Goal: Information Seeking & Learning: Learn about a topic

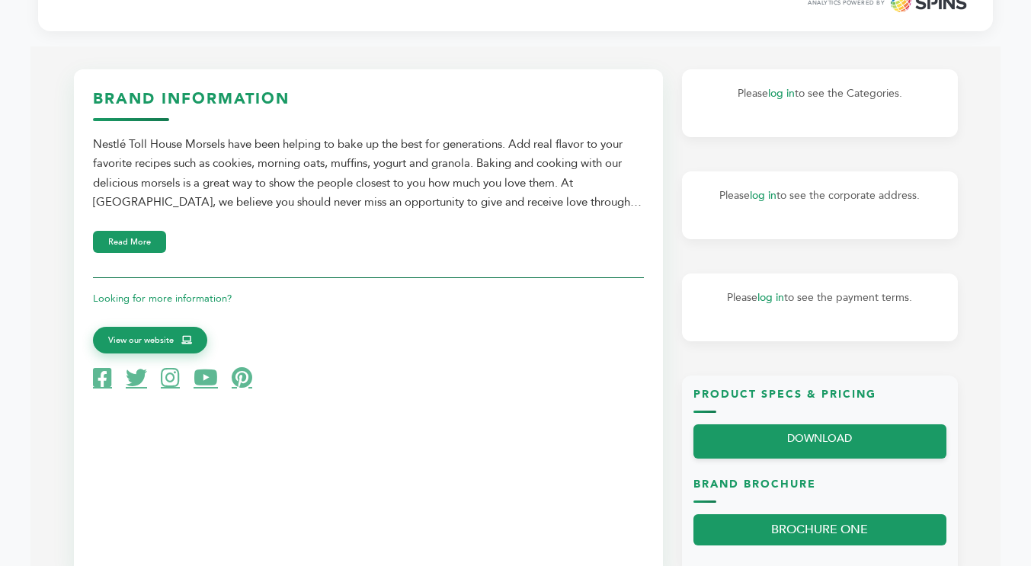
scroll to position [686, 0]
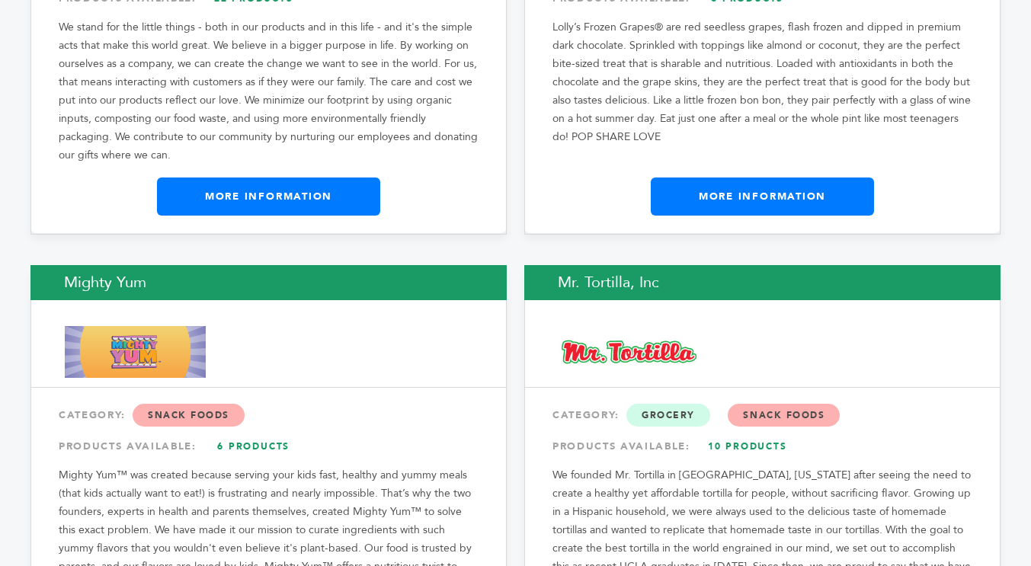
scroll to position [13723, 0]
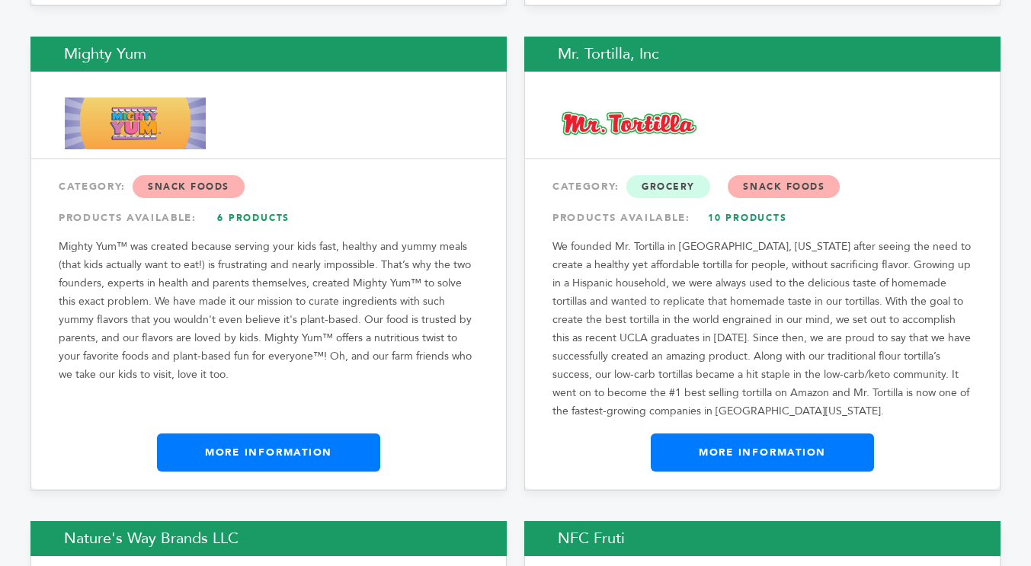
click at [253, 433] on link "More Information" at bounding box center [268, 452] width 223 height 38
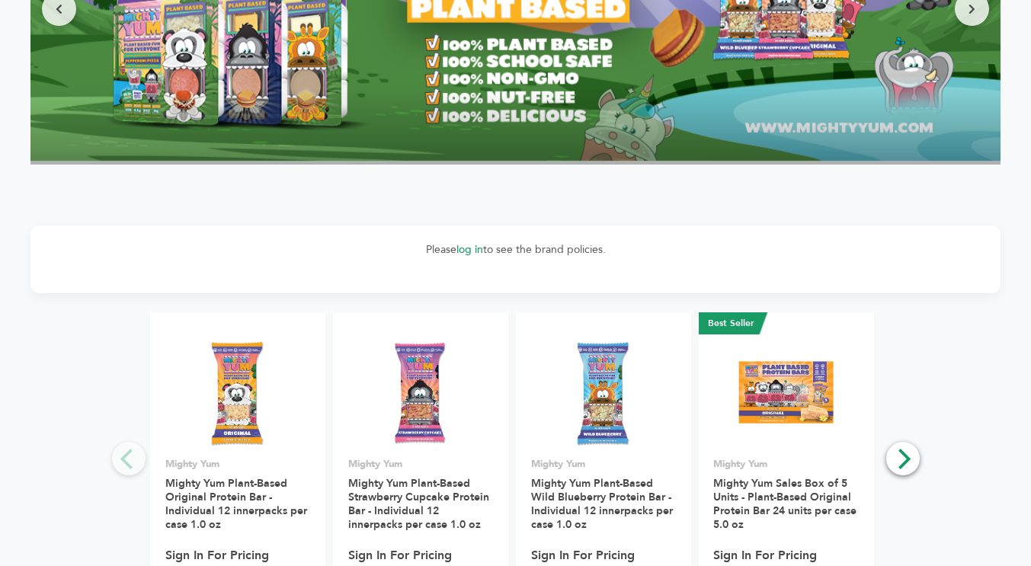
scroll to position [1371, 0]
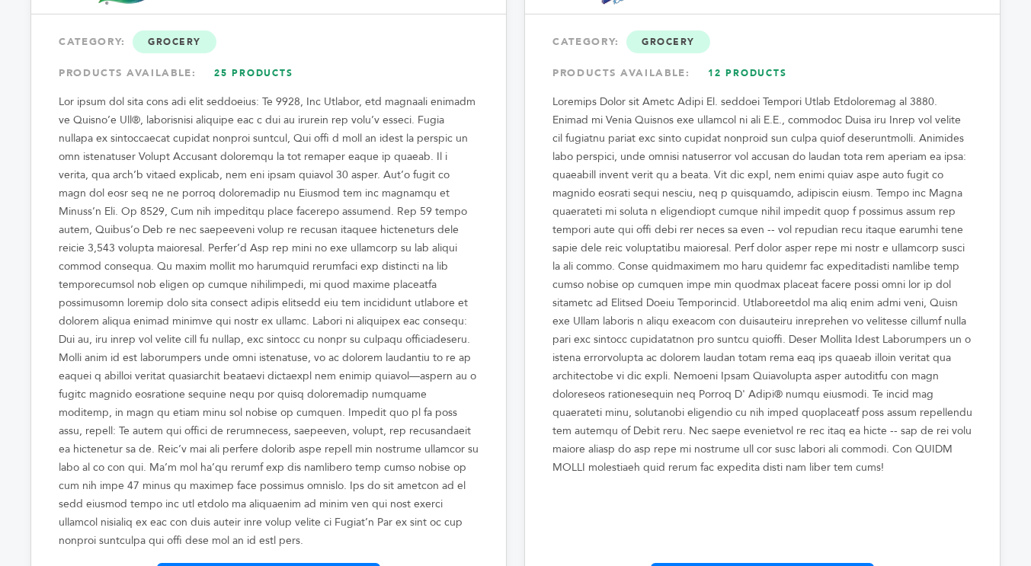
scroll to position [14408, 0]
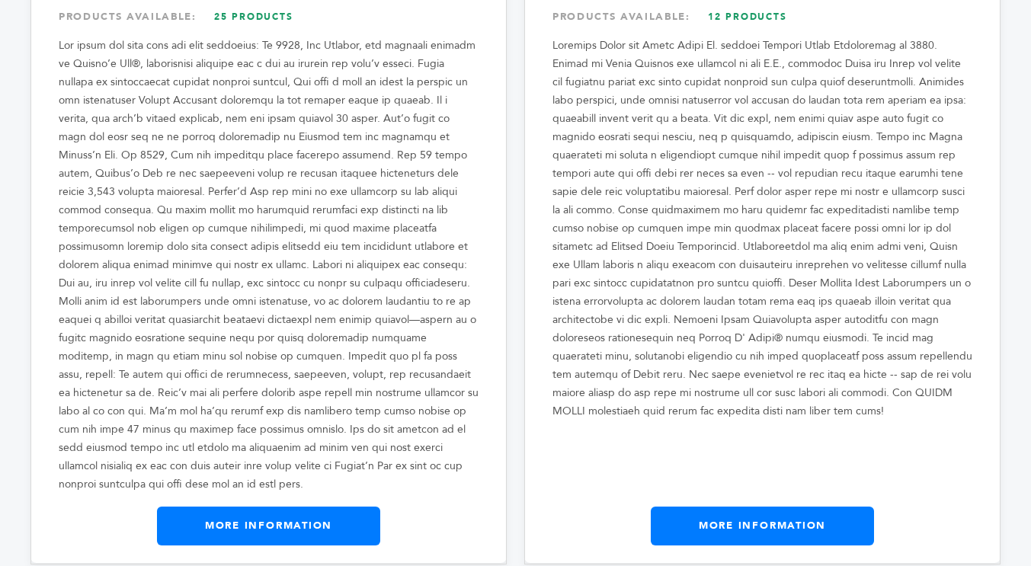
click at [302, 507] on link "More Information" at bounding box center [268, 526] width 223 height 38
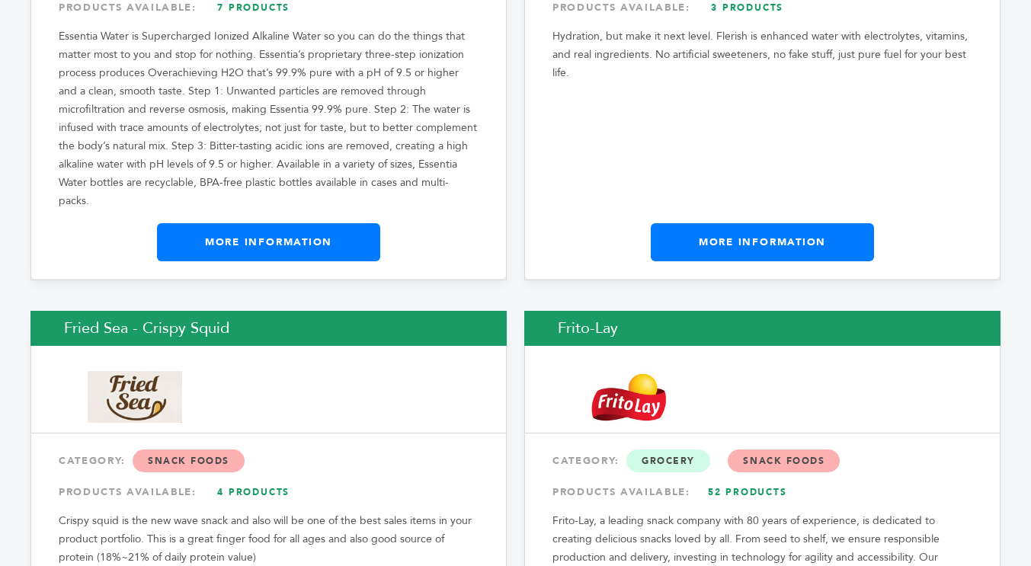
scroll to position [7933, 0]
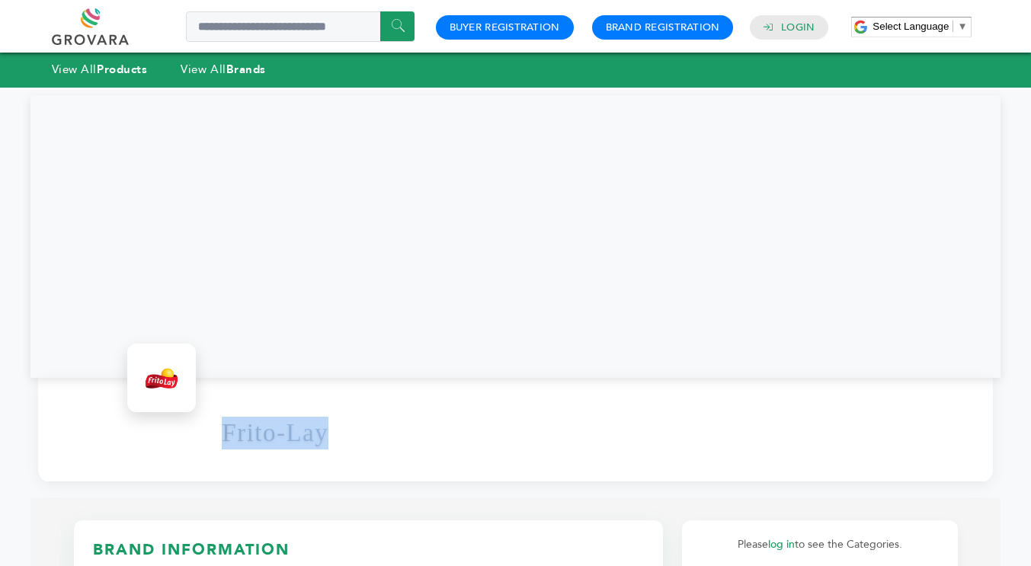
drag, startPoint x: 224, startPoint y: 435, endPoint x: 339, endPoint y: 436, distance: 115.0
click at [339, 436] on div "Frito-Lay" at bounding box center [600, 433] width 756 height 82
copy h1 "Frito-Lay"
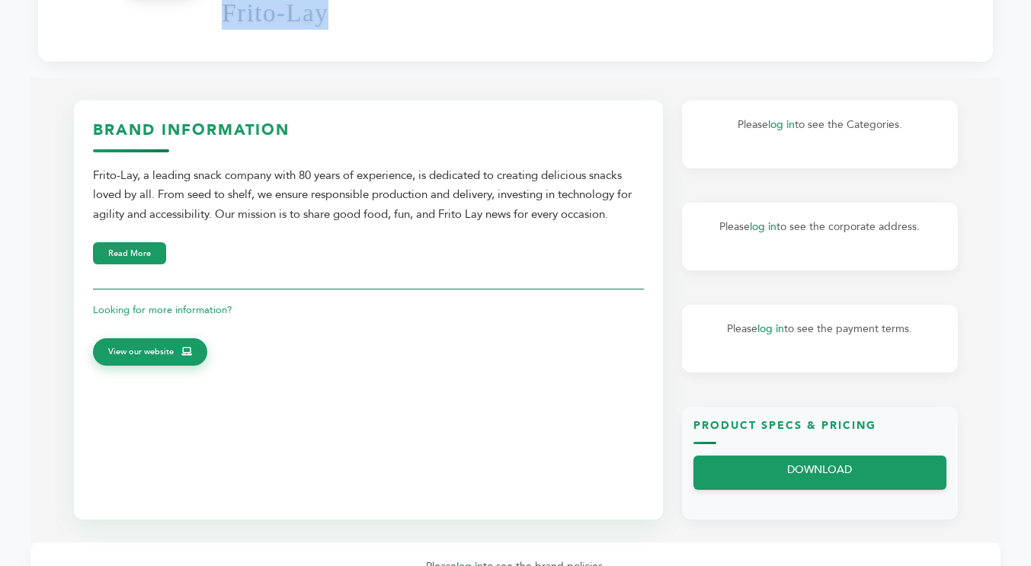
scroll to position [457, 0]
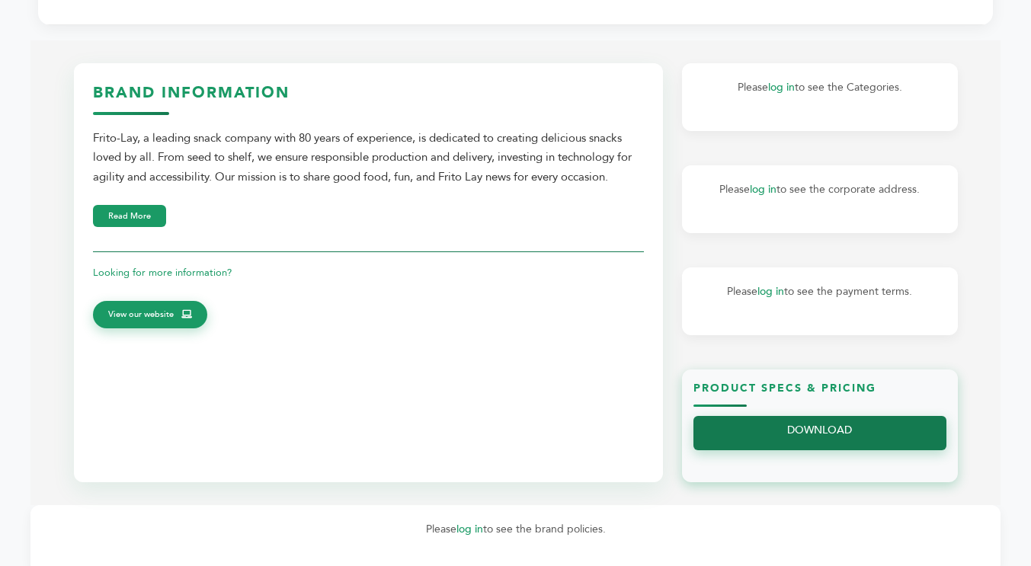
click at [833, 437] on link "DOWNLOAD" at bounding box center [819, 433] width 253 height 34
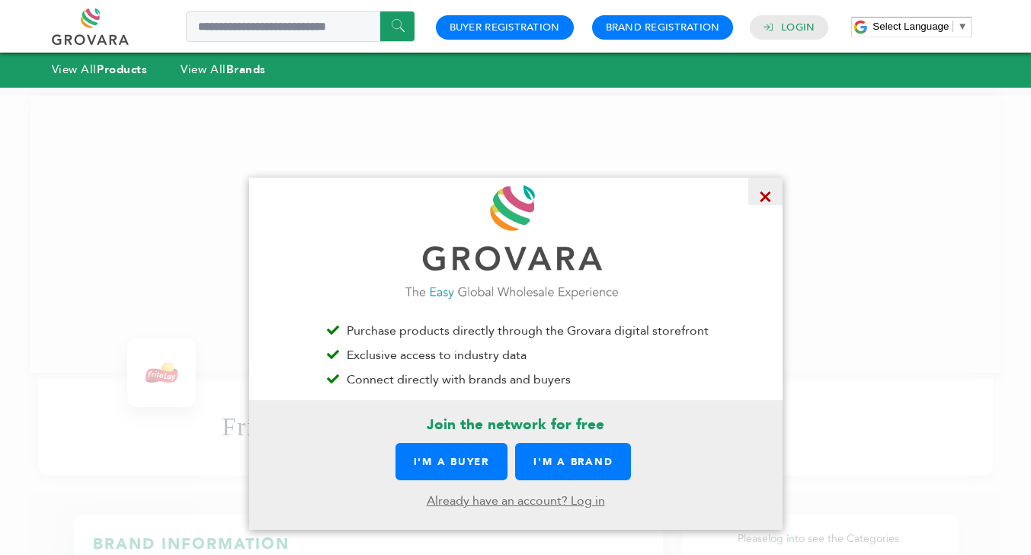
click at [772, 194] on span "×" at bounding box center [765, 190] width 34 height 27
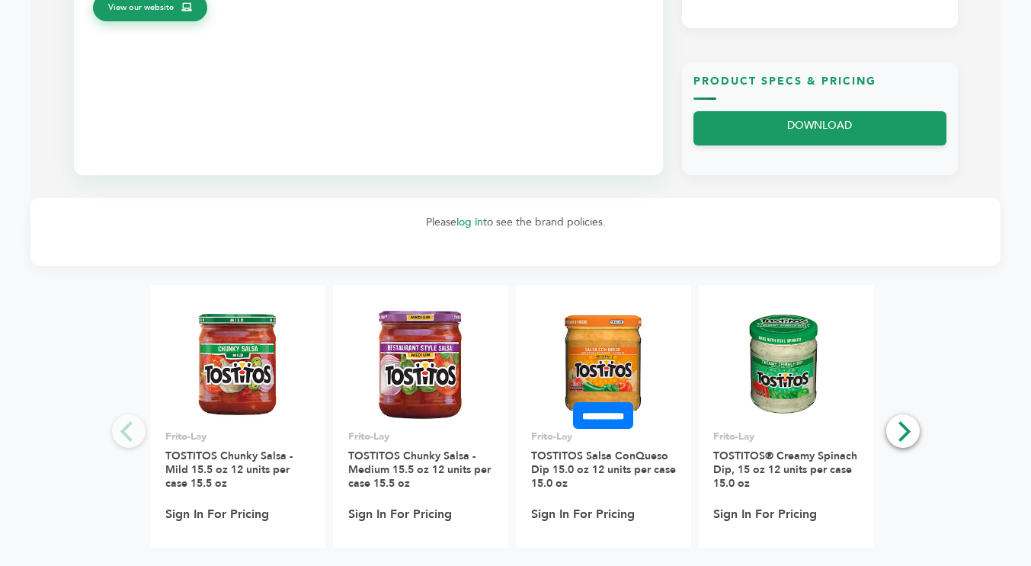
scroll to position [990, 0]
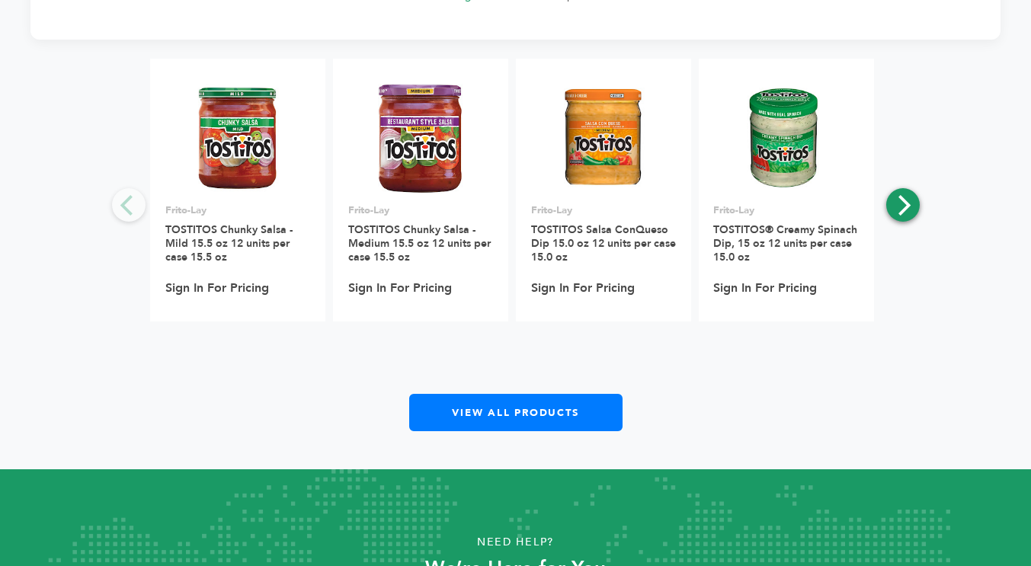
click at [899, 205] on icon "Next" at bounding box center [902, 205] width 20 height 20
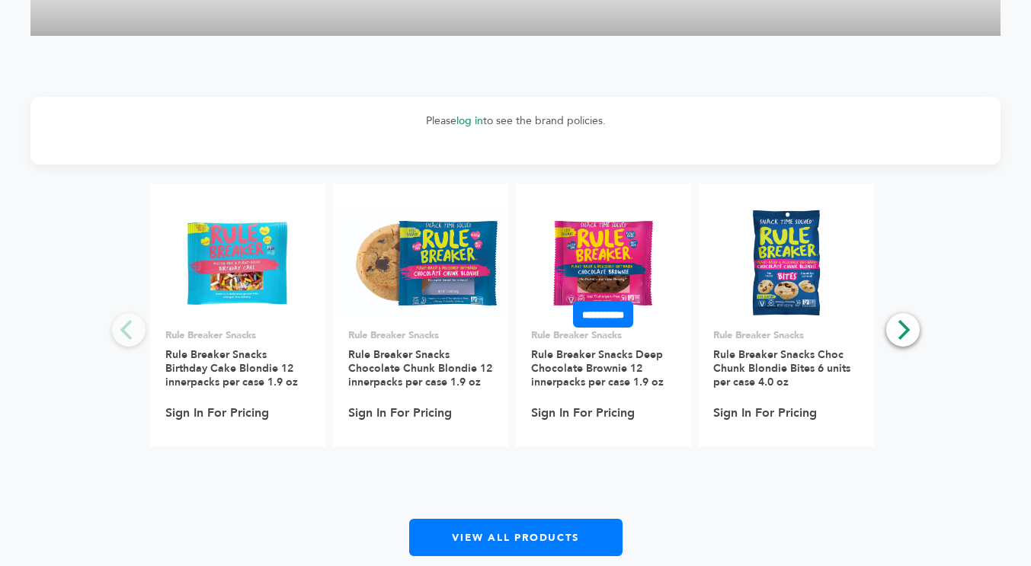
scroll to position [1981, 0]
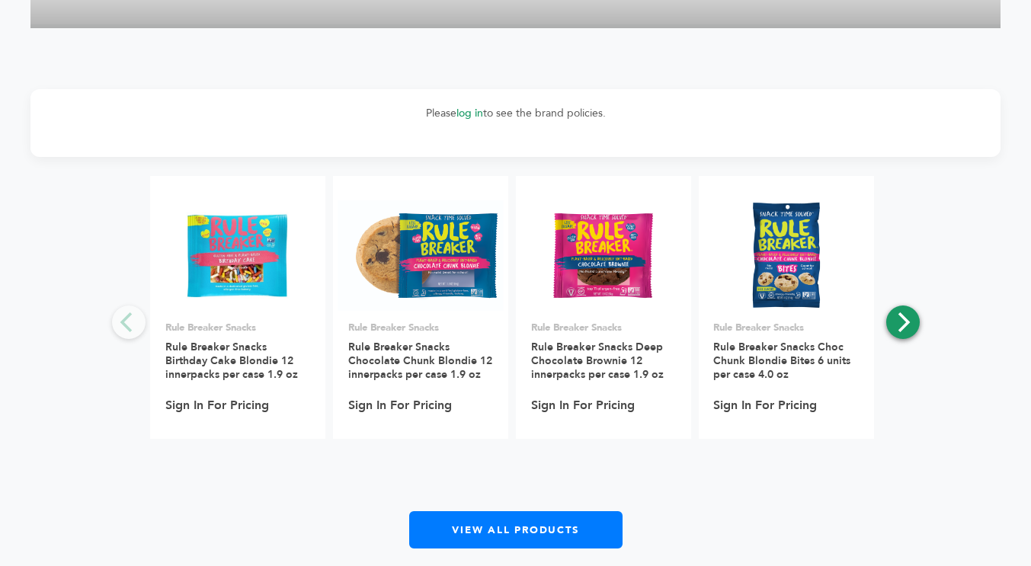
click at [890, 329] on button "Next" at bounding box center [903, 322] width 34 height 34
click at [897, 325] on icon "Next" at bounding box center [902, 322] width 20 height 20
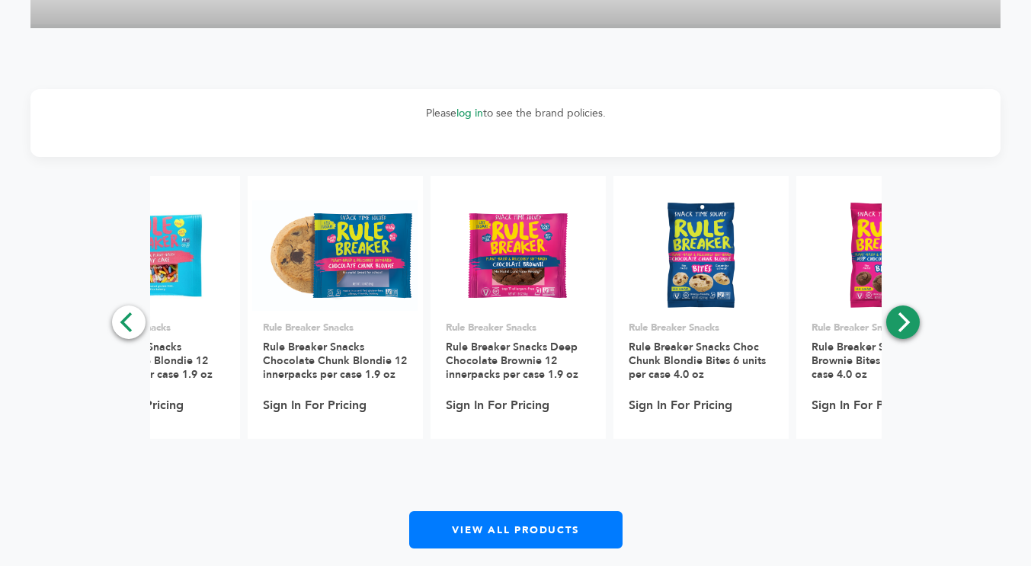
click at [897, 325] on icon "Next" at bounding box center [902, 322] width 20 height 20
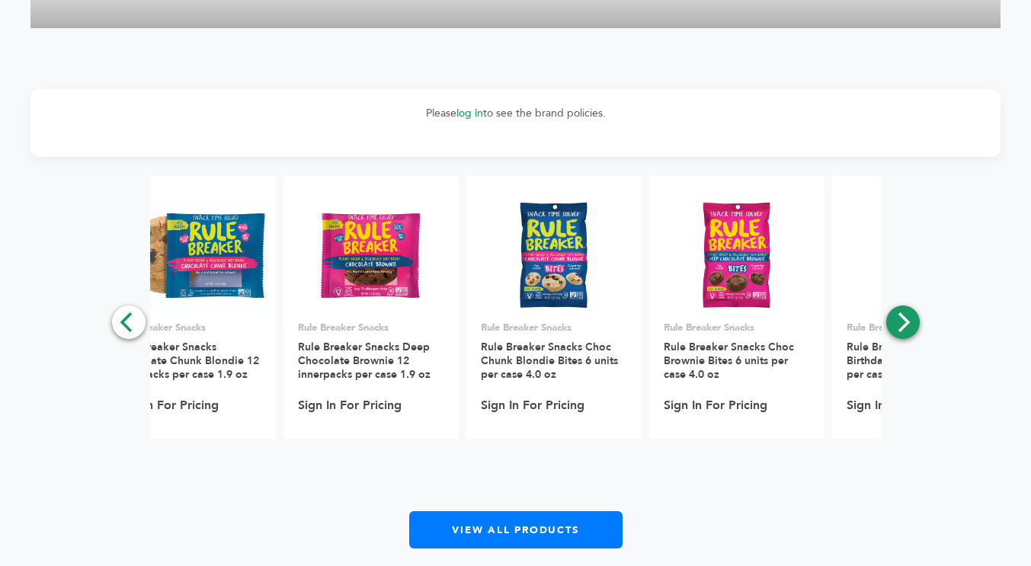
click at [897, 325] on icon "Next" at bounding box center [902, 322] width 20 height 20
click at [897, 323] on icon "Next" at bounding box center [902, 322] width 20 height 20
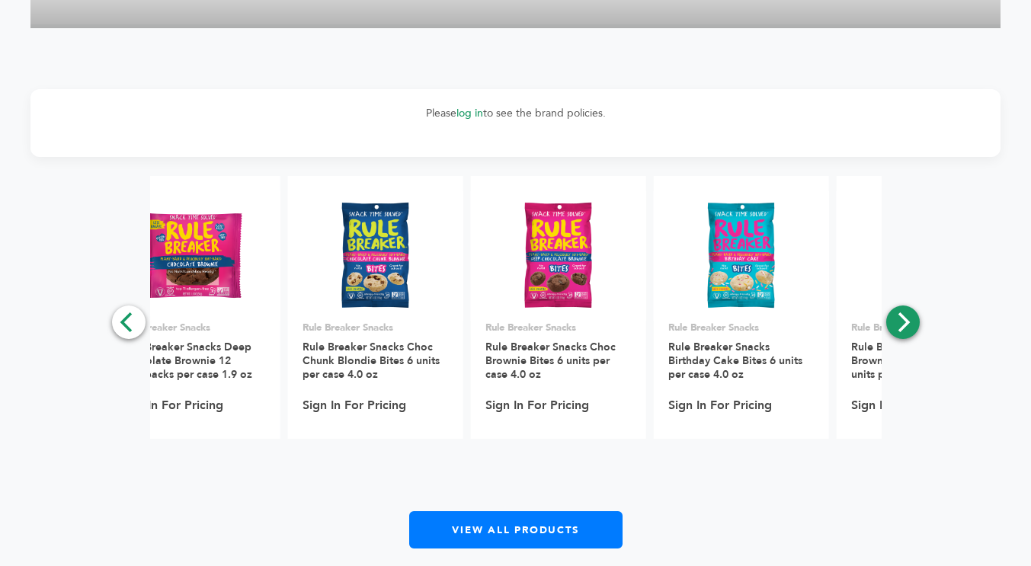
click at [897, 323] on icon "Next" at bounding box center [902, 322] width 20 height 20
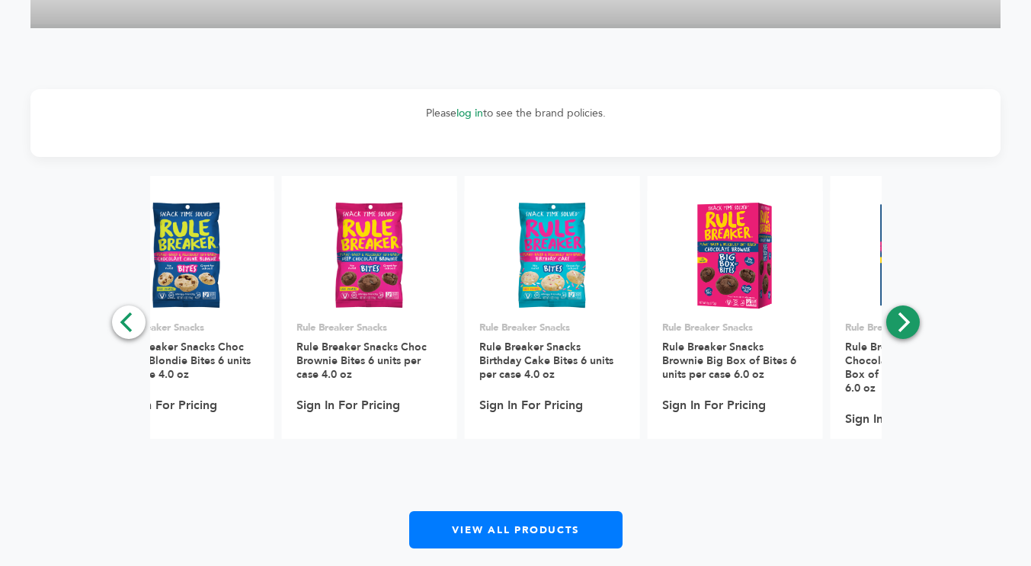
click at [897, 323] on icon "Next" at bounding box center [902, 322] width 20 height 20
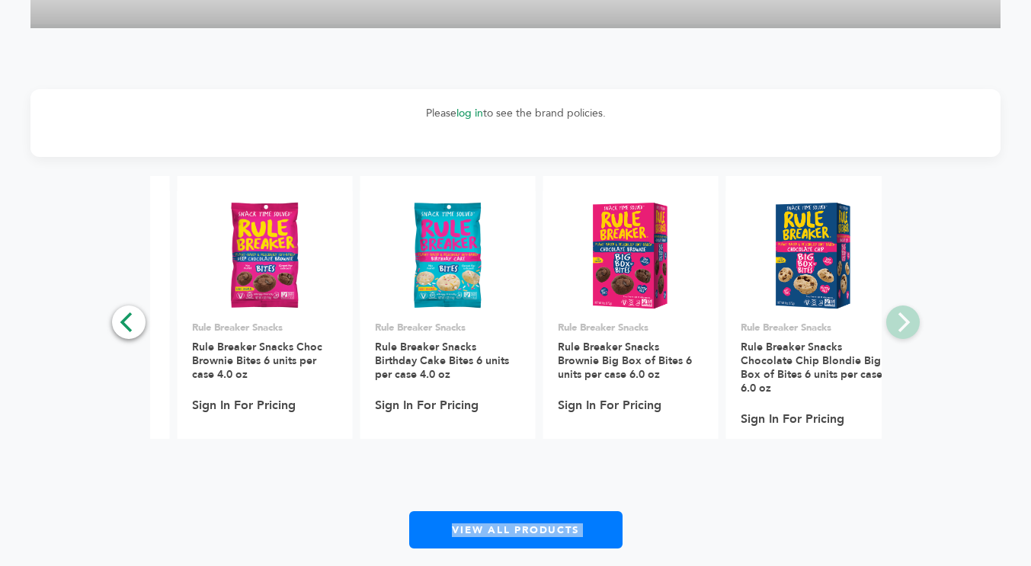
click at [897, 323] on div "**********" at bounding box center [515, 362] width 970 height 373
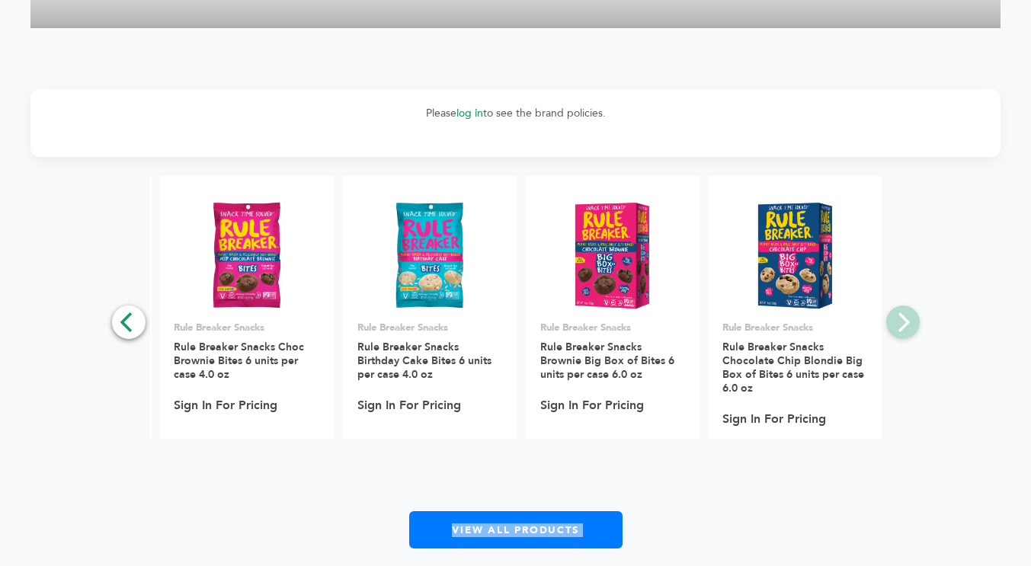
click at [897, 323] on div "**********" at bounding box center [515, 362] width 970 height 373
